Goal: Transaction & Acquisition: Download file/media

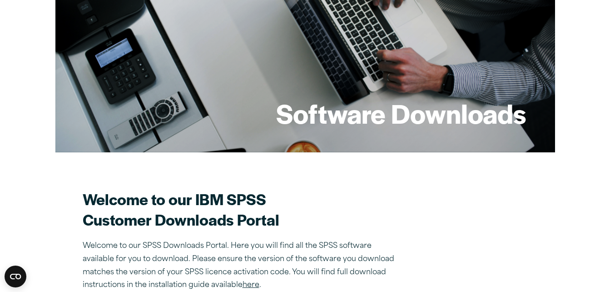
scroll to position [109, 0]
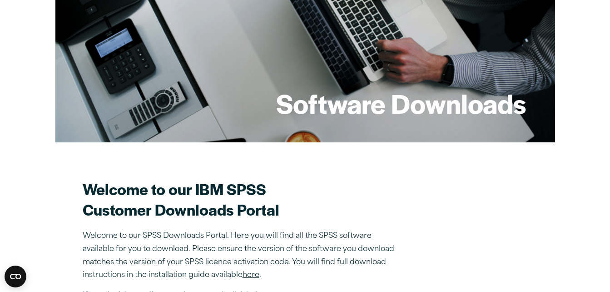
click at [527, 187] on section "Welcome to our IBM SPSS Customer Downloads Portal Welcome to our SPSS Downloads…" at bounding box center [305, 241] width 445 height 124
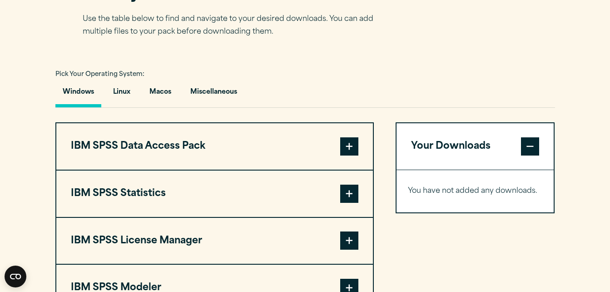
scroll to position [618, 0]
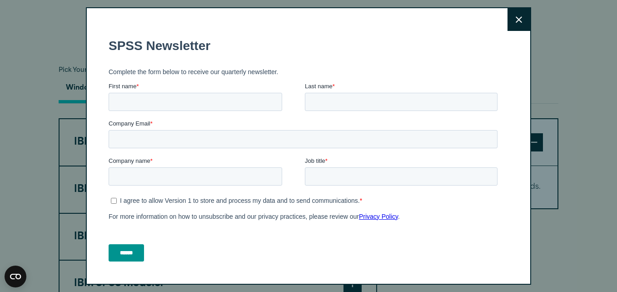
click at [513, 19] on button "Close" at bounding box center [518, 19] width 23 height 23
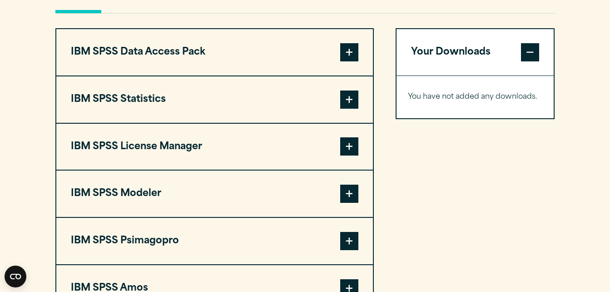
scroll to position [672, 0]
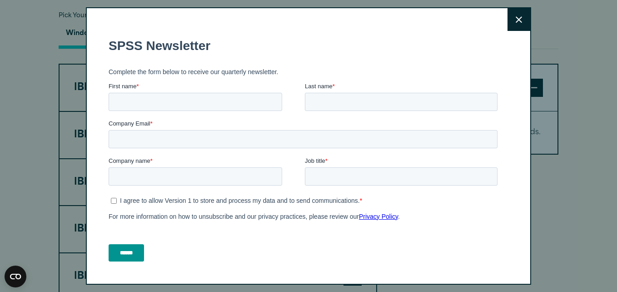
click at [516, 22] on icon at bounding box center [519, 19] width 6 height 7
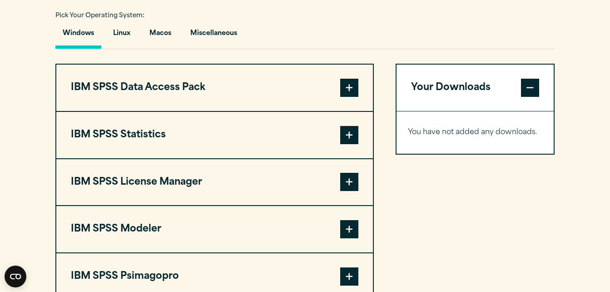
click at [517, 247] on div "Your Downloads You have not added any downloads. Download 0 Items" at bounding box center [475, 206] width 159 height 284
click at [353, 141] on span at bounding box center [349, 135] width 18 height 18
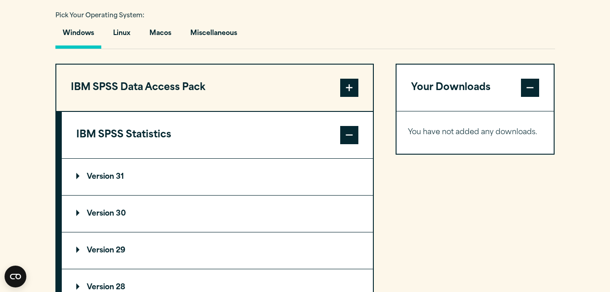
drag, startPoint x: 353, startPoint y: 141, endPoint x: 300, endPoint y: 277, distance: 145.7
click at [300, 277] on div "IBM SPSS Statistics Version 31 Software 64 Bit + Add 64 Bit" at bounding box center [214, 245] width 318 height 269
click at [98, 251] on p "Version 29" at bounding box center [100, 250] width 49 height 7
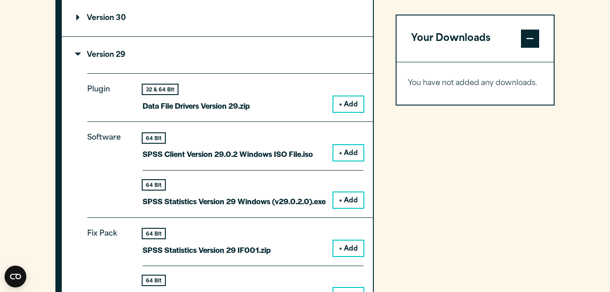
scroll to position [872, 0]
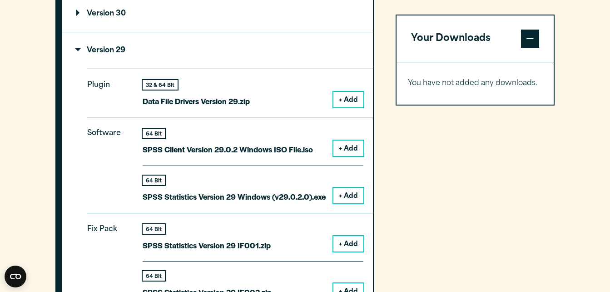
click at [221, 183] on div "64 Bit" at bounding box center [234, 180] width 183 height 10
click at [352, 199] on button "+ Add" at bounding box center [348, 195] width 30 height 15
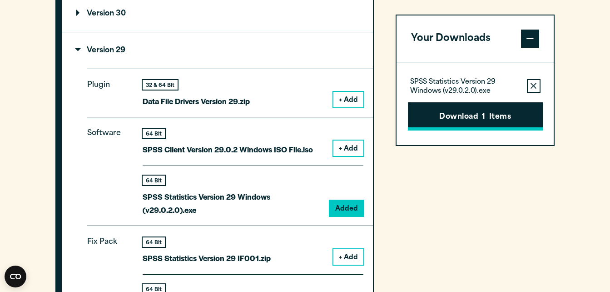
click at [501, 114] on button "Download 1 Items" at bounding box center [475, 116] width 135 height 28
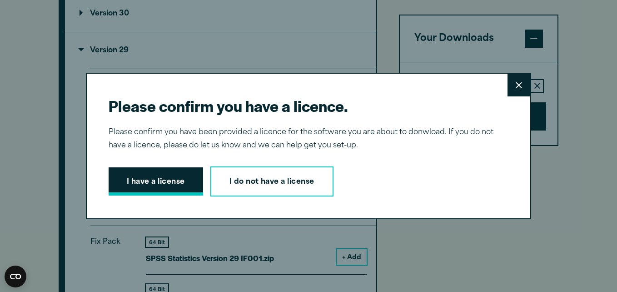
click at [139, 182] on button "I have a license" at bounding box center [156, 181] width 94 height 28
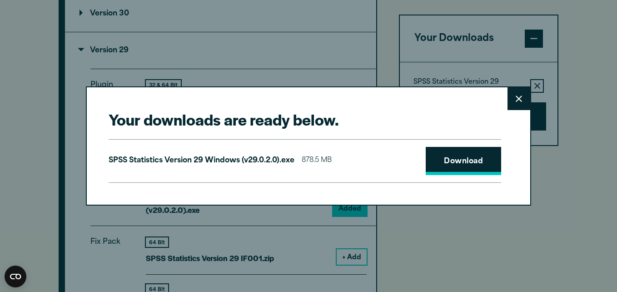
click at [457, 164] on link "Download" at bounding box center [463, 161] width 75 height 28
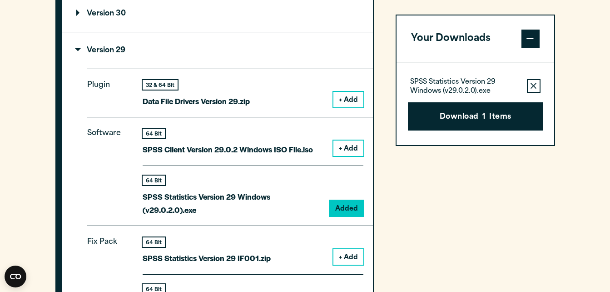
click at [538, 271] on div "Your downloads are ready below. Close SPSS Statistics Version 29 Windows (v29.0…" at bounding box center [305, 146] width 610 height 292
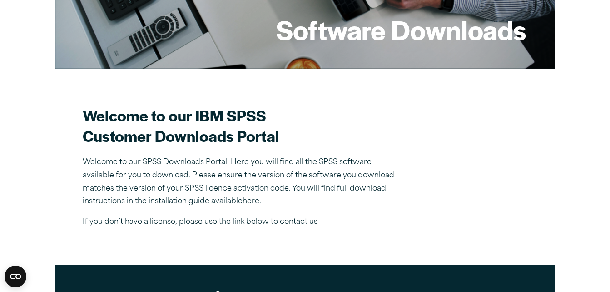
scroll to position [0, 0]
